Goal: Obtain resource: Obtain resource

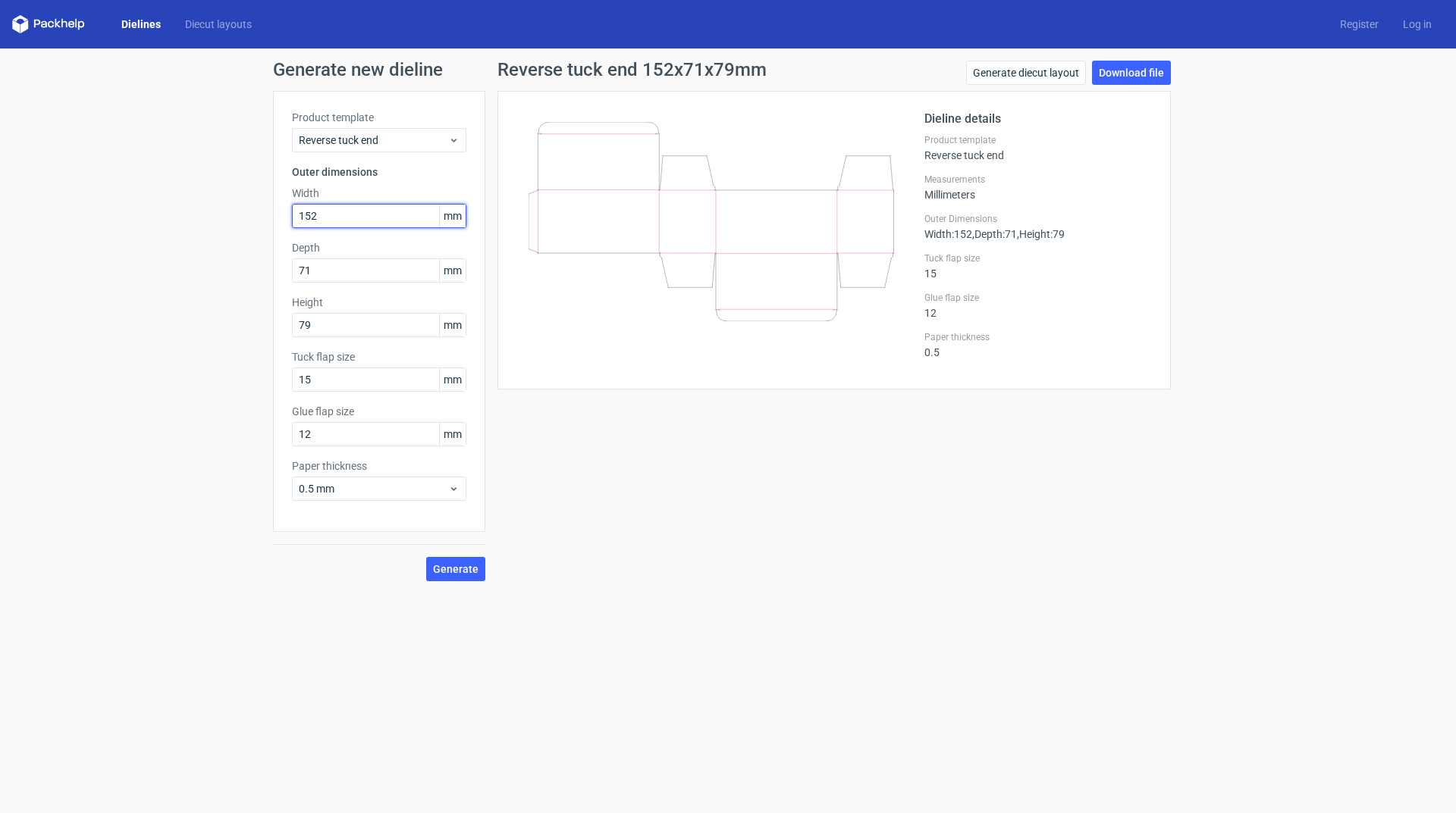
click at [213, 215] on div "Generate new dieline Product template Reverse tuck end Outer dimensions Width 1…" at bounding box center [728, 321] width 1456 height 545
type input "210"
type input "77"
type input "200"
click at [448, 562] on button "Generate" at bounding box center [456, 569] width 59 height 25
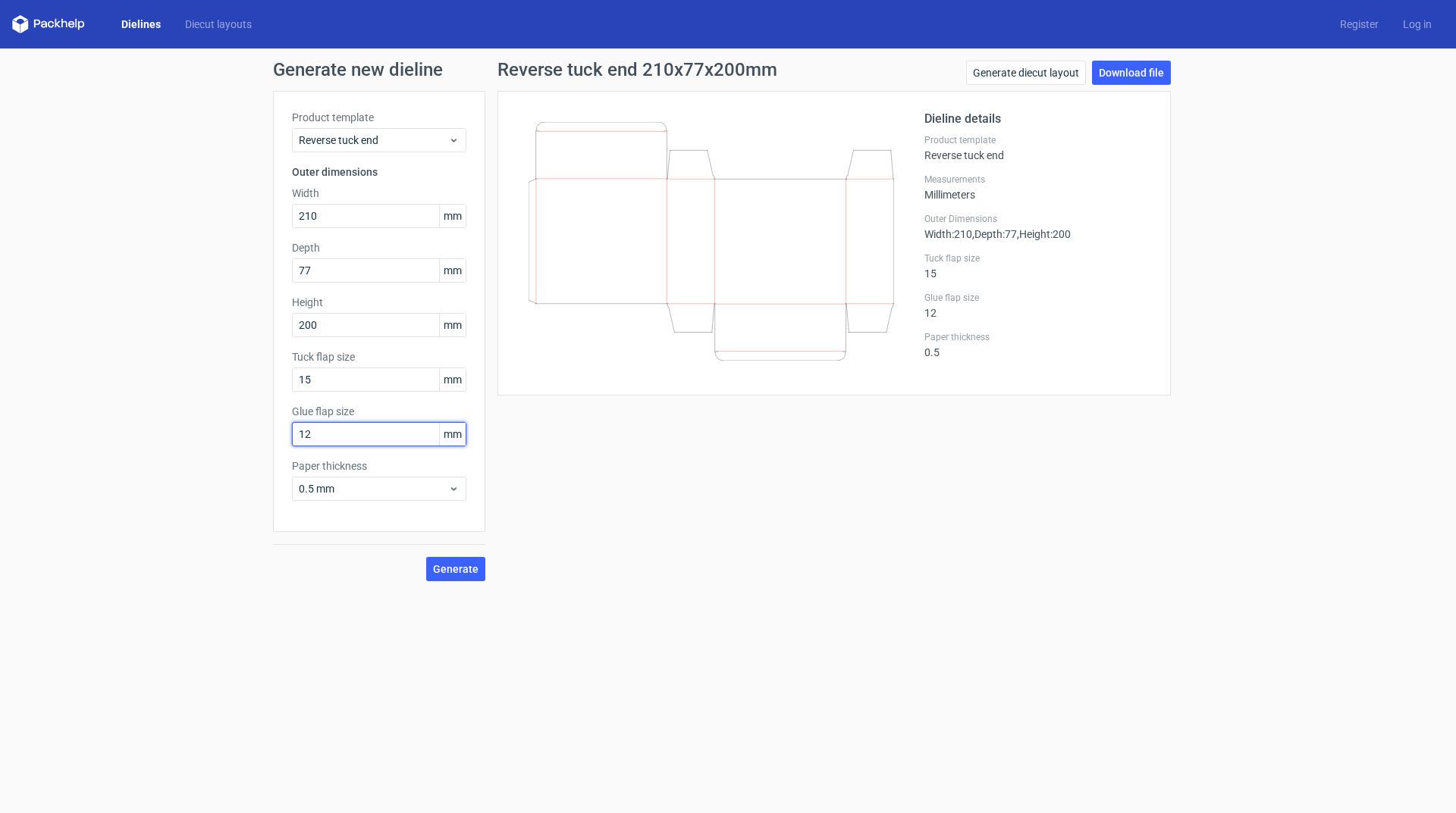
drag, startPoint x: 343, startPoint y: 433, endPoint x: 193, endPoint y: 425, distance: 150.2
click at [196, 426] on div "Generate new dieline Product template Reverse tuck end Outer dimensions Width 2…" at bounding box center [728, 321] width 1456 height 545
type input "15"
click at [477, 579] on button "Generate" at bounding box center [456, 569] width 59 height 25
drag, startPoint x: 316, startPoint y: 382, endPoint x: 258, endPoint y: 364, distance: 60.7
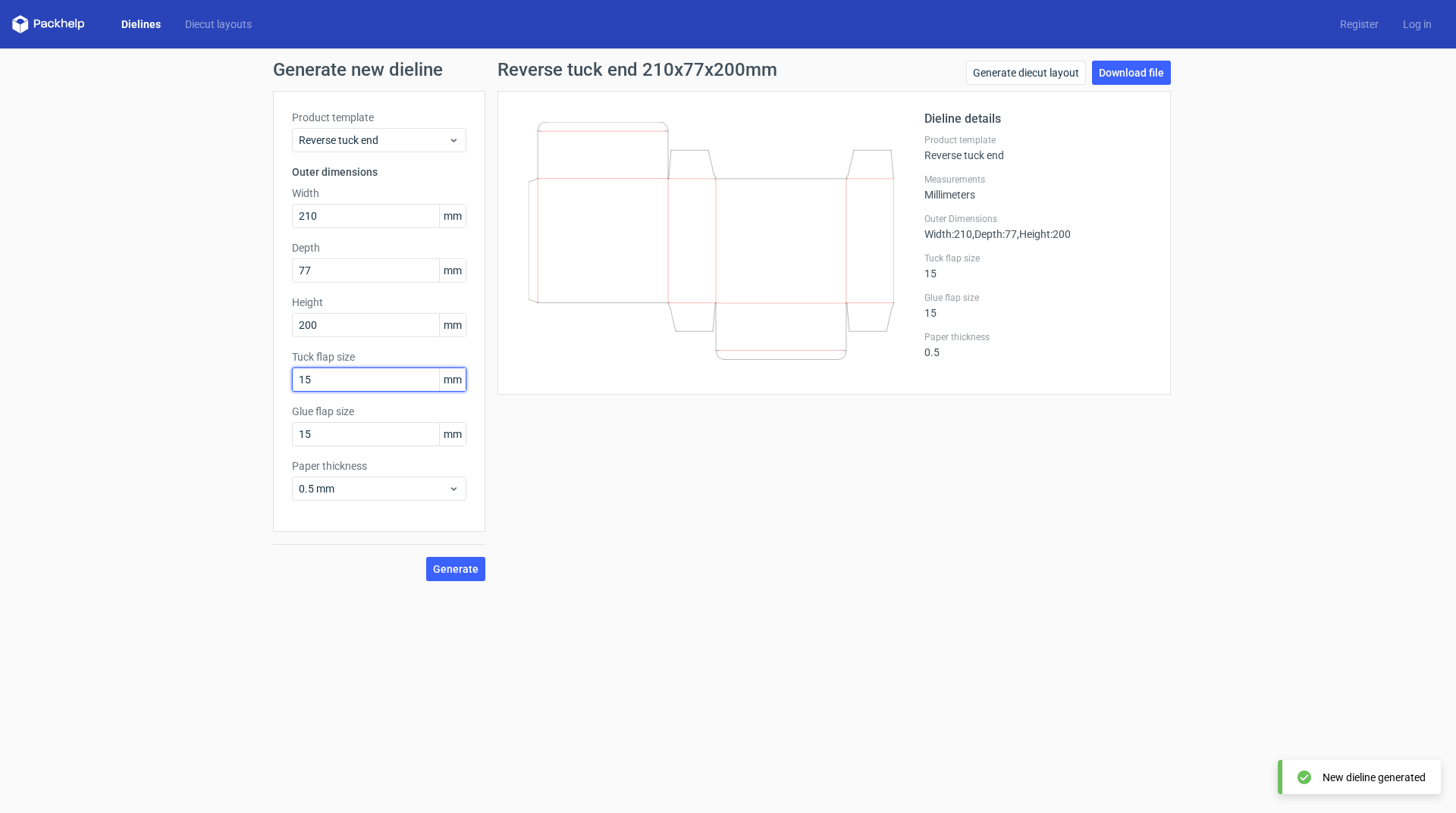
click at [260, 378] on div "Generate new dieline Product template Reverse tuck end Outer dimensions Width 2…" at bounding box center [728, 321] width 1456 height 545
type input "20"
click at [464, 566] on span "Generate" at bounding box center [456, 569] width 46 height 10
click at [1159, 79] on link "Download file" at bounding box center [1131, 72] width 79 height 25
